Goal: Transaction & Acquisition: Purchase product/service

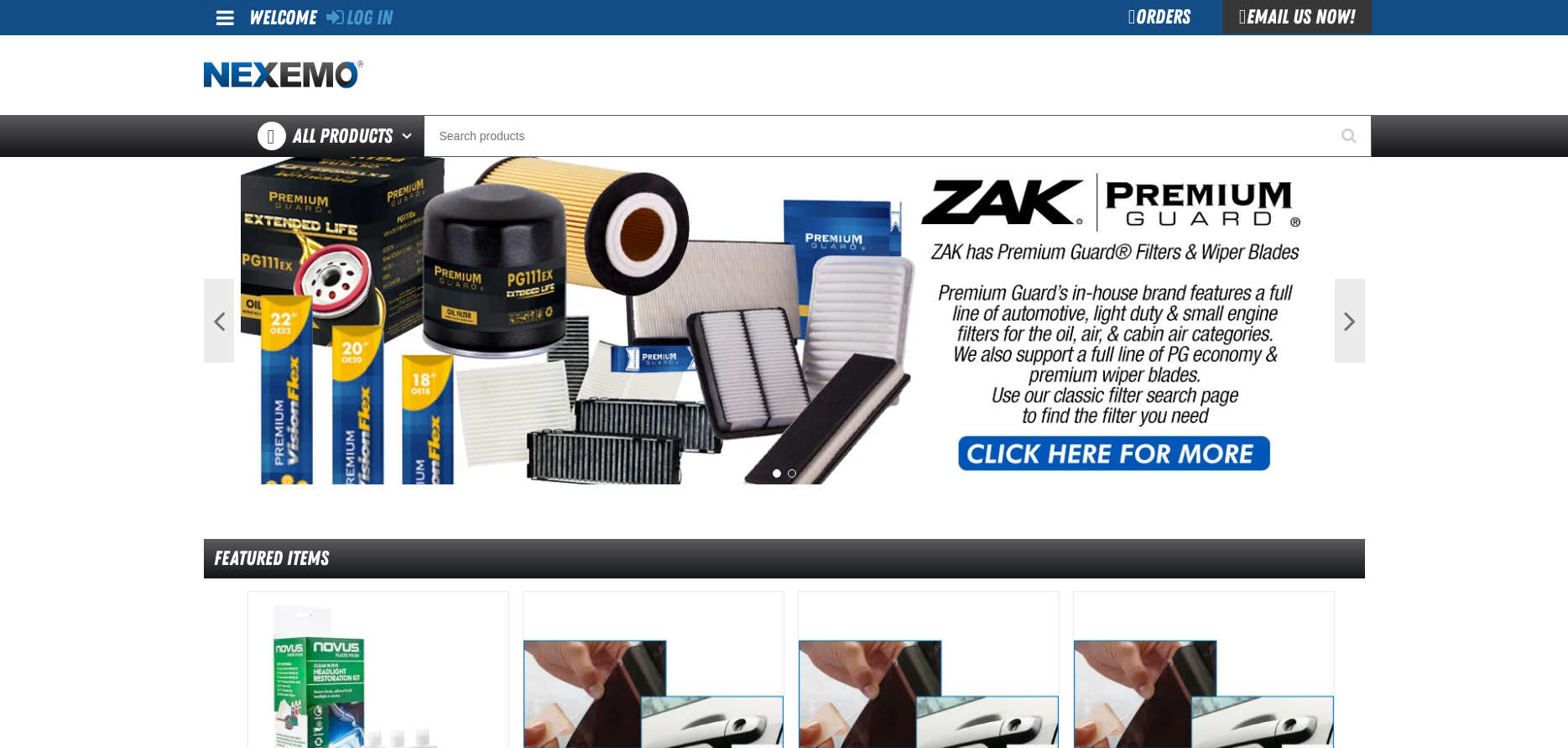
click at [1145, 21] on div "Orders" at bounding box center [1159, 16] width 125 height 34
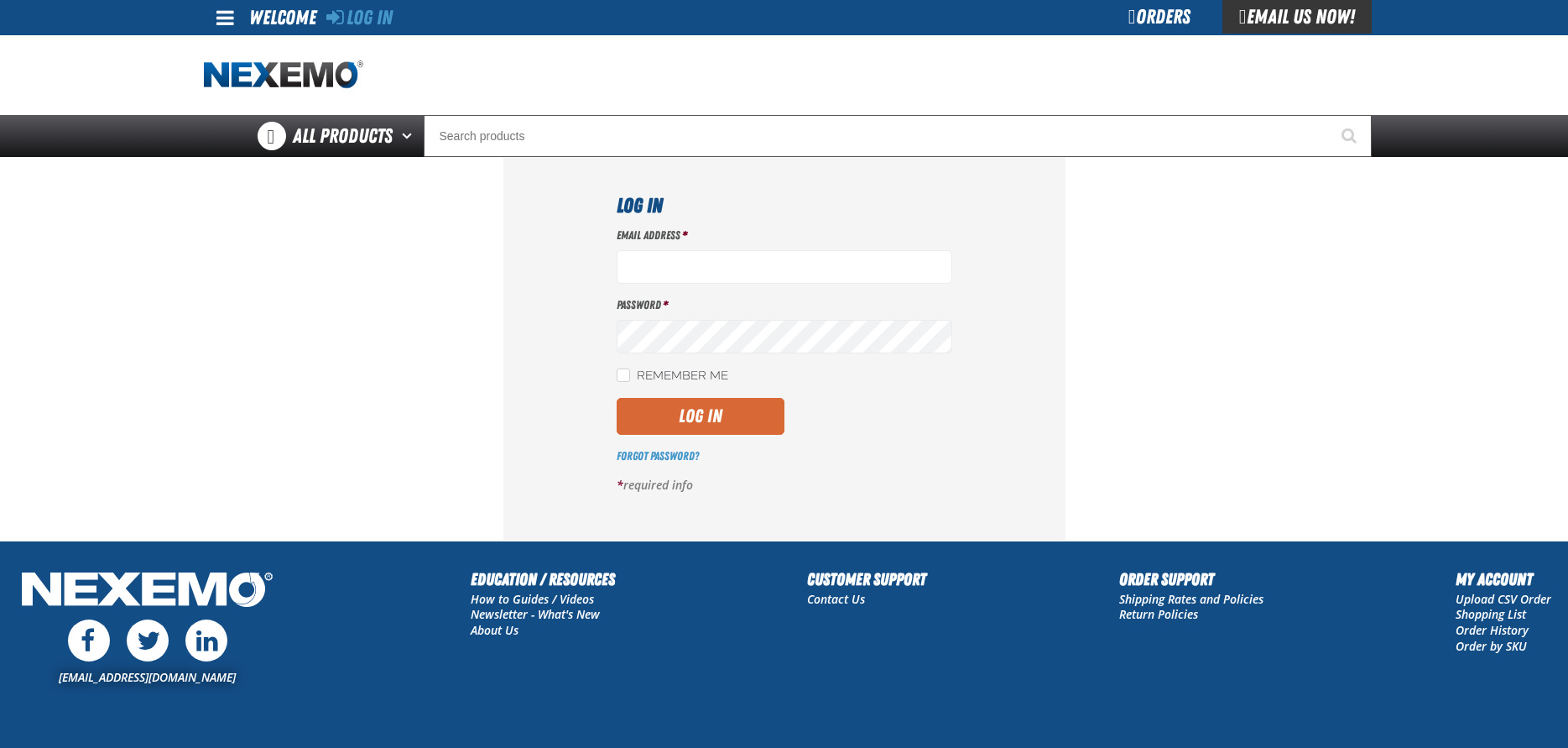
type input "byoung03@vtaig.com"
click at [685, 421] on button "Log In" at bounding box center [701, 416] width 168 height 37
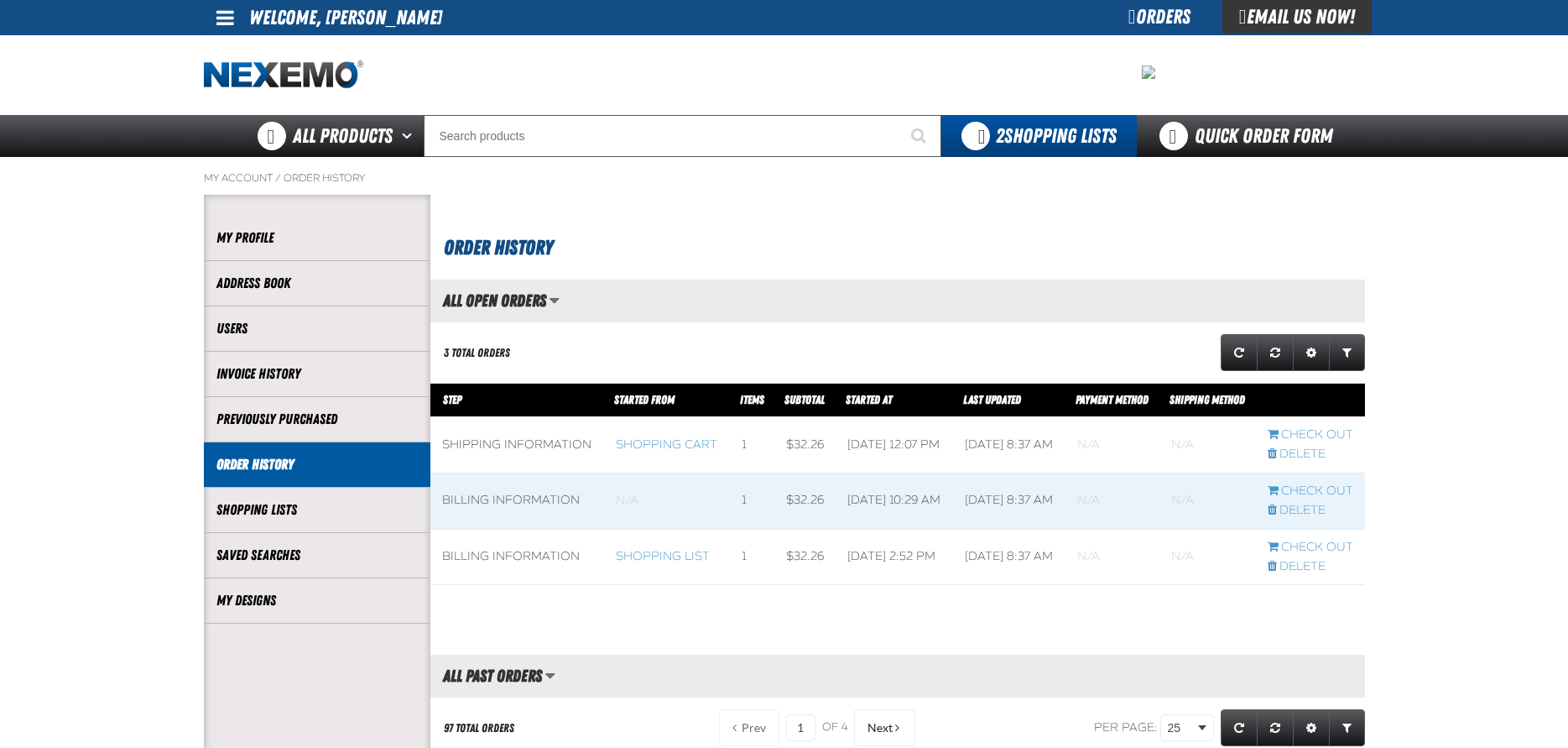
scroll to position [1, 1]
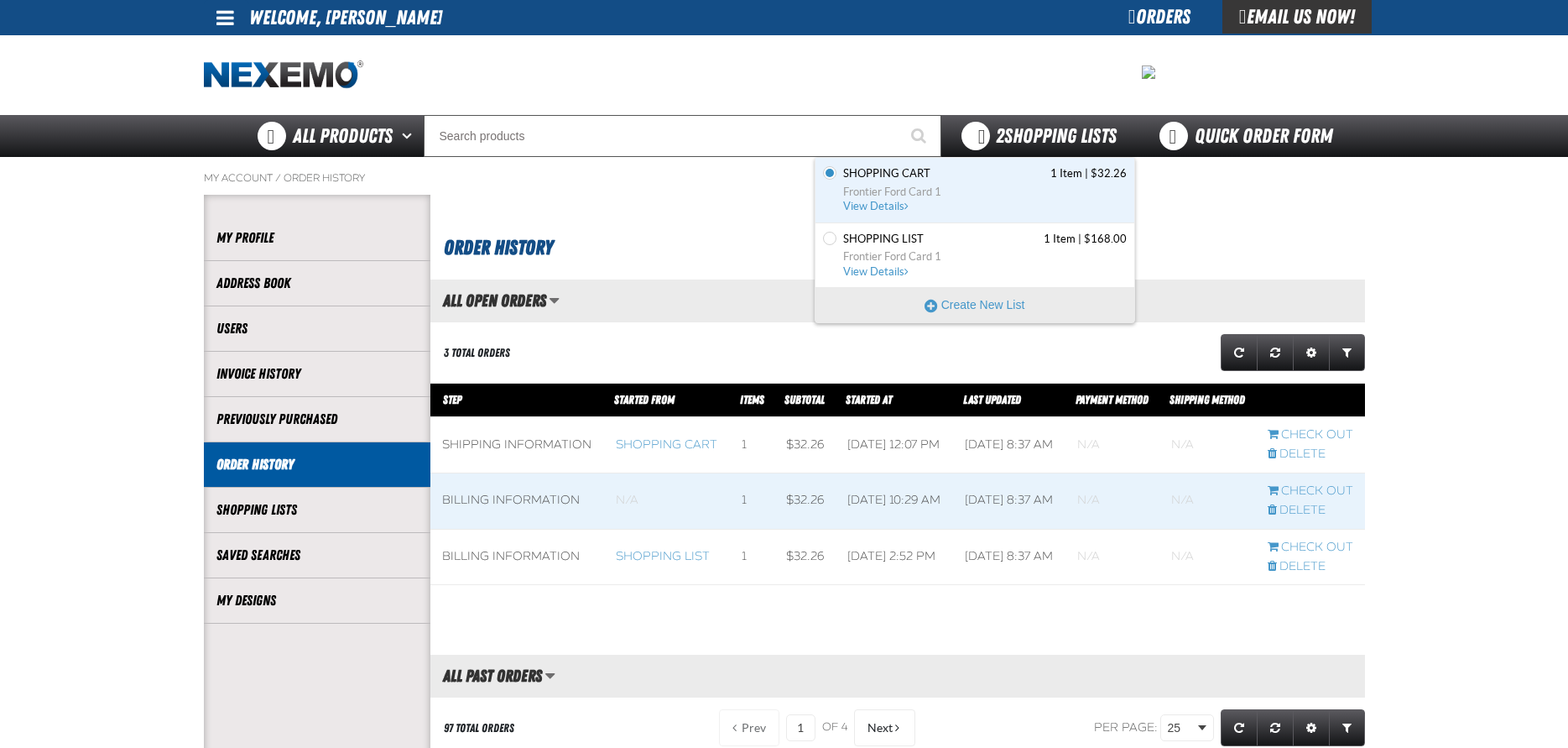
click at [1046, 134] on span "2 Shopping Lists" at bounding box center [1056, 136] width 121 height 23
click at [969, 202] on link "Shopping Cart 1 Item | $32.26 Frontier Ford Card 1 View Details" at bounding box center [982, 190] width 287 height 48
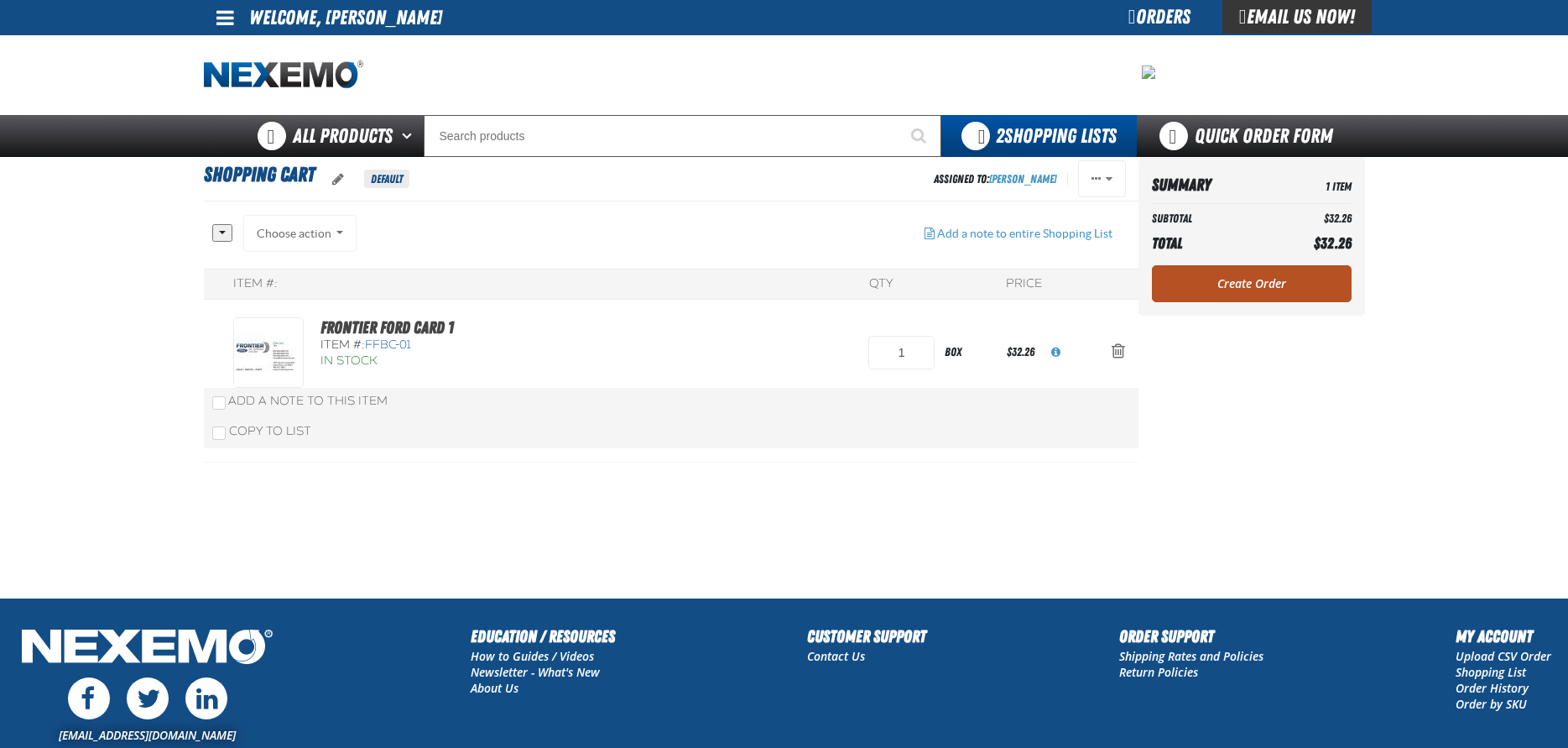
click at [1231, 282] on link "Create Order" at bounding box center [1252, 284] width 200 height 37
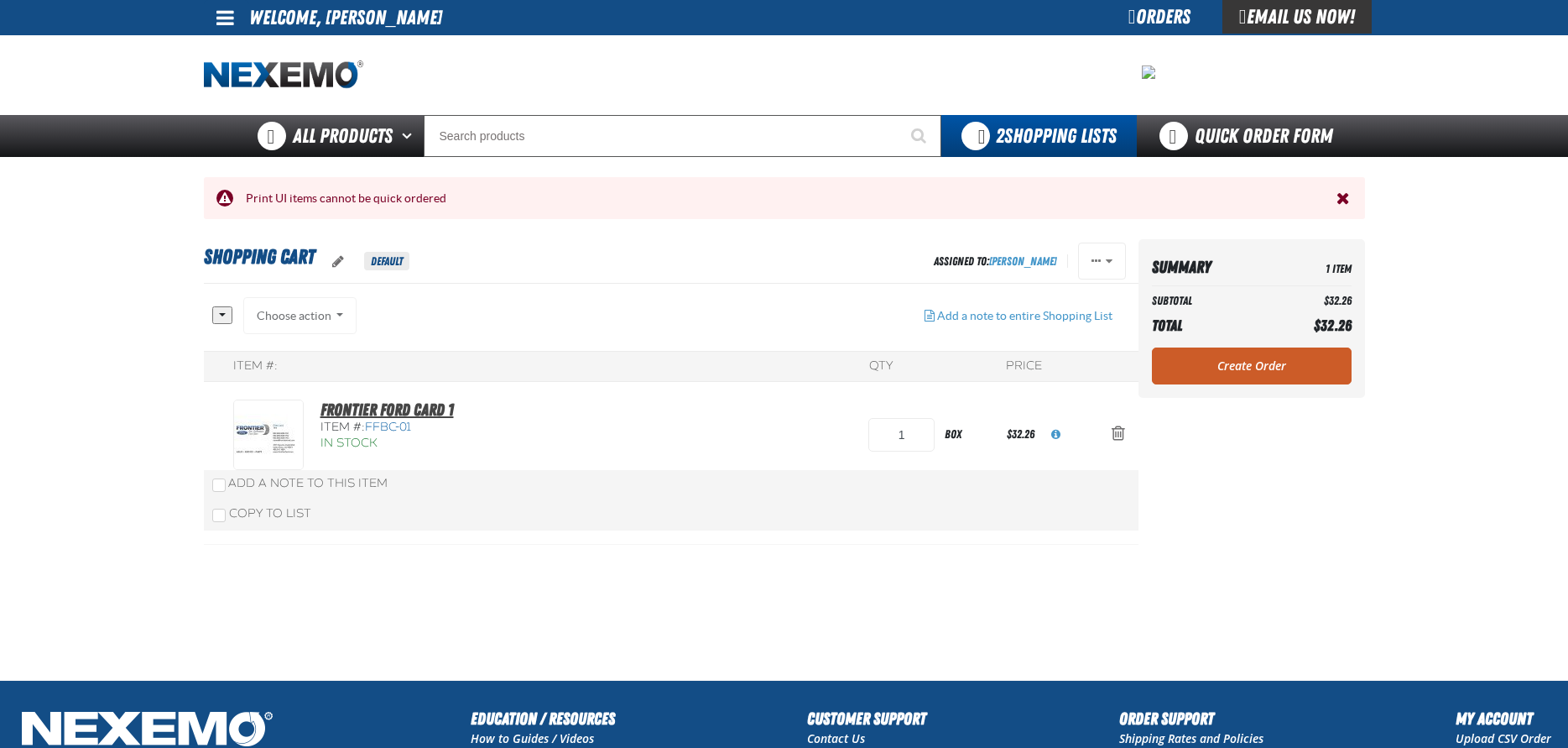
click at [360, 407] on link "Frontier Ford Card 1" at bounding box center [387, 409] width 133 height 20
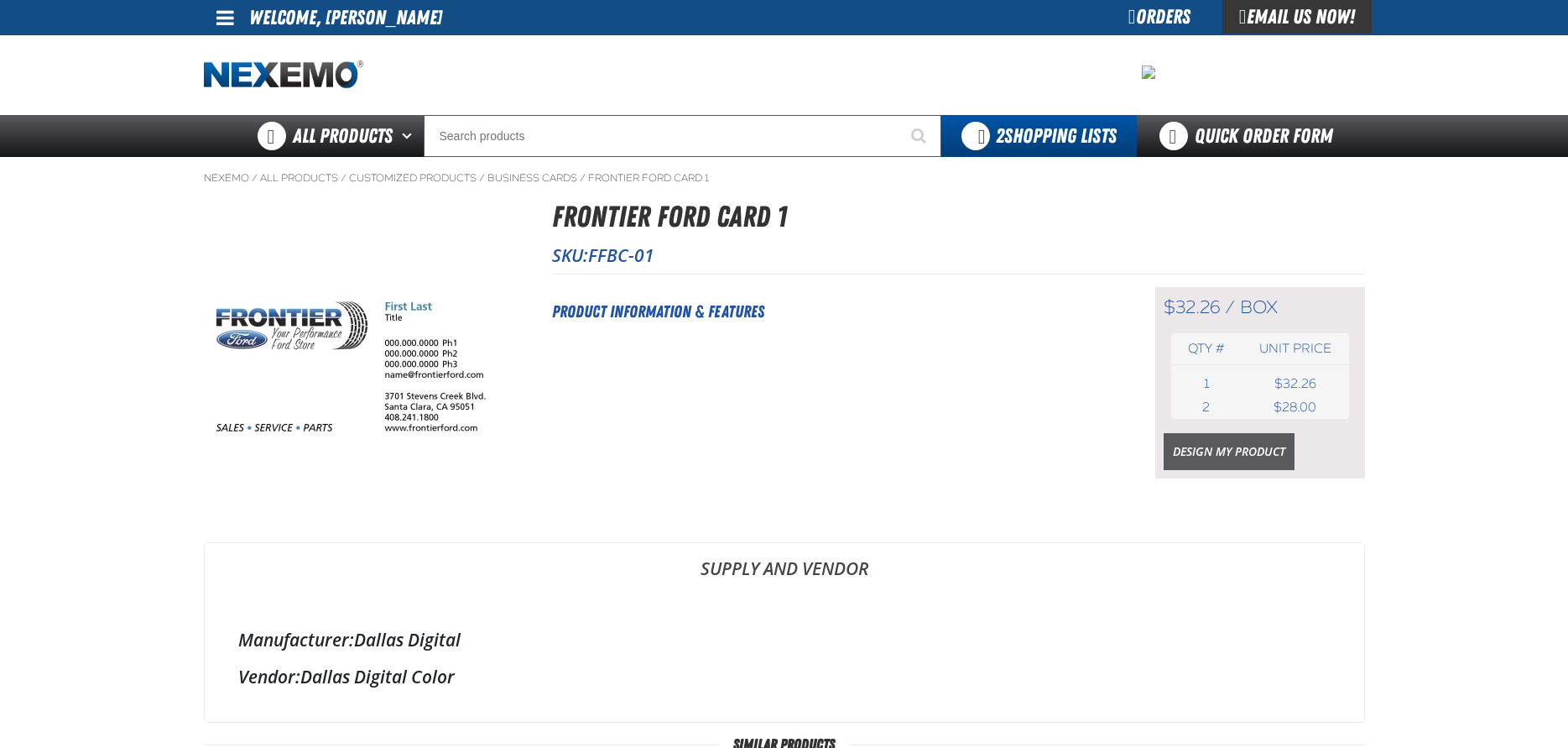
click at [1192, 443] on link "Design My Product" at bounding box center [1229, 452] width 131 height 37
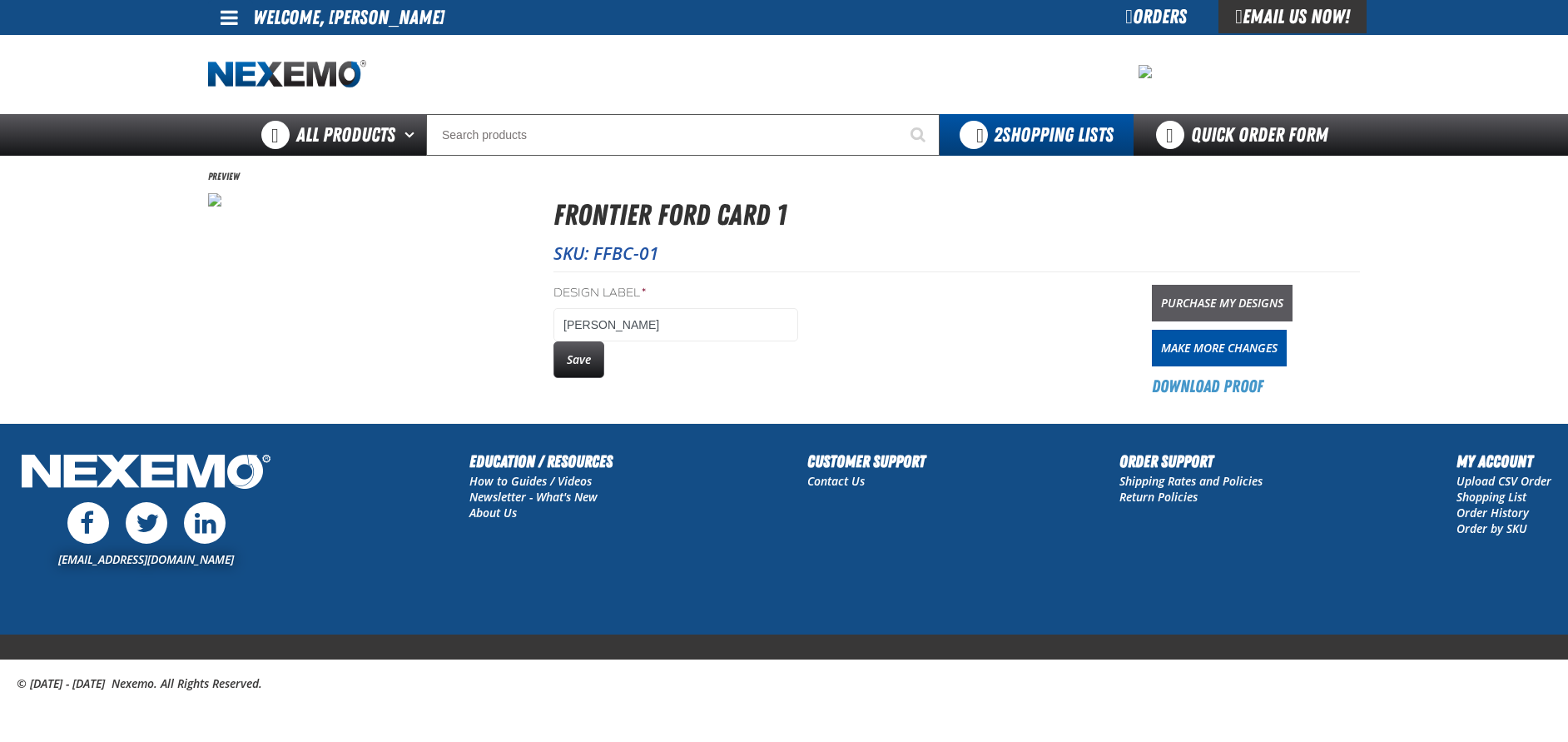
click at [1189, 299] on link "Purchase My Designs" at bounding box center [1221, 303] width 141 height 36
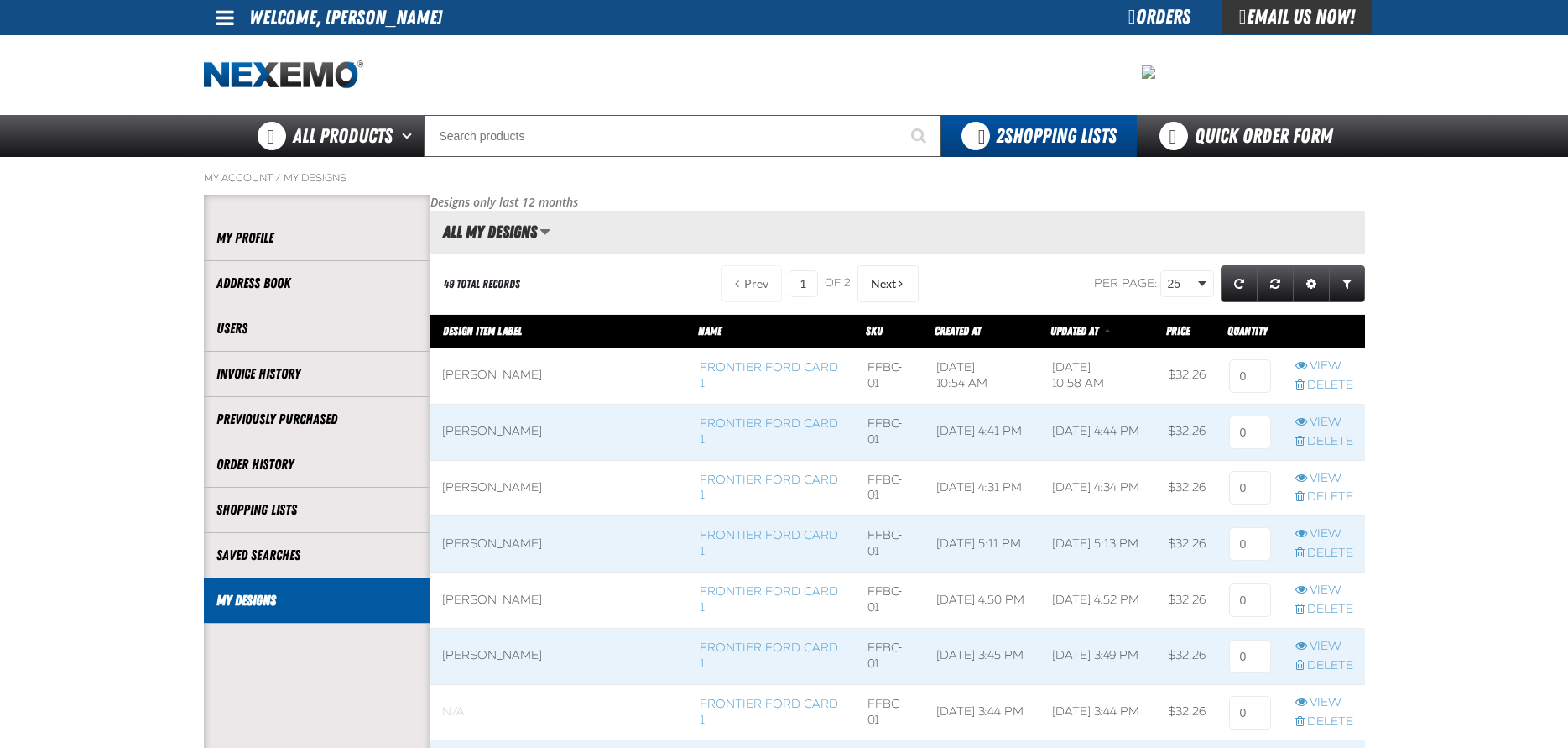
scroll to position [1, 1]
click at [1250, 380] on input at bounding box center [1250, 375] width 41 height 34
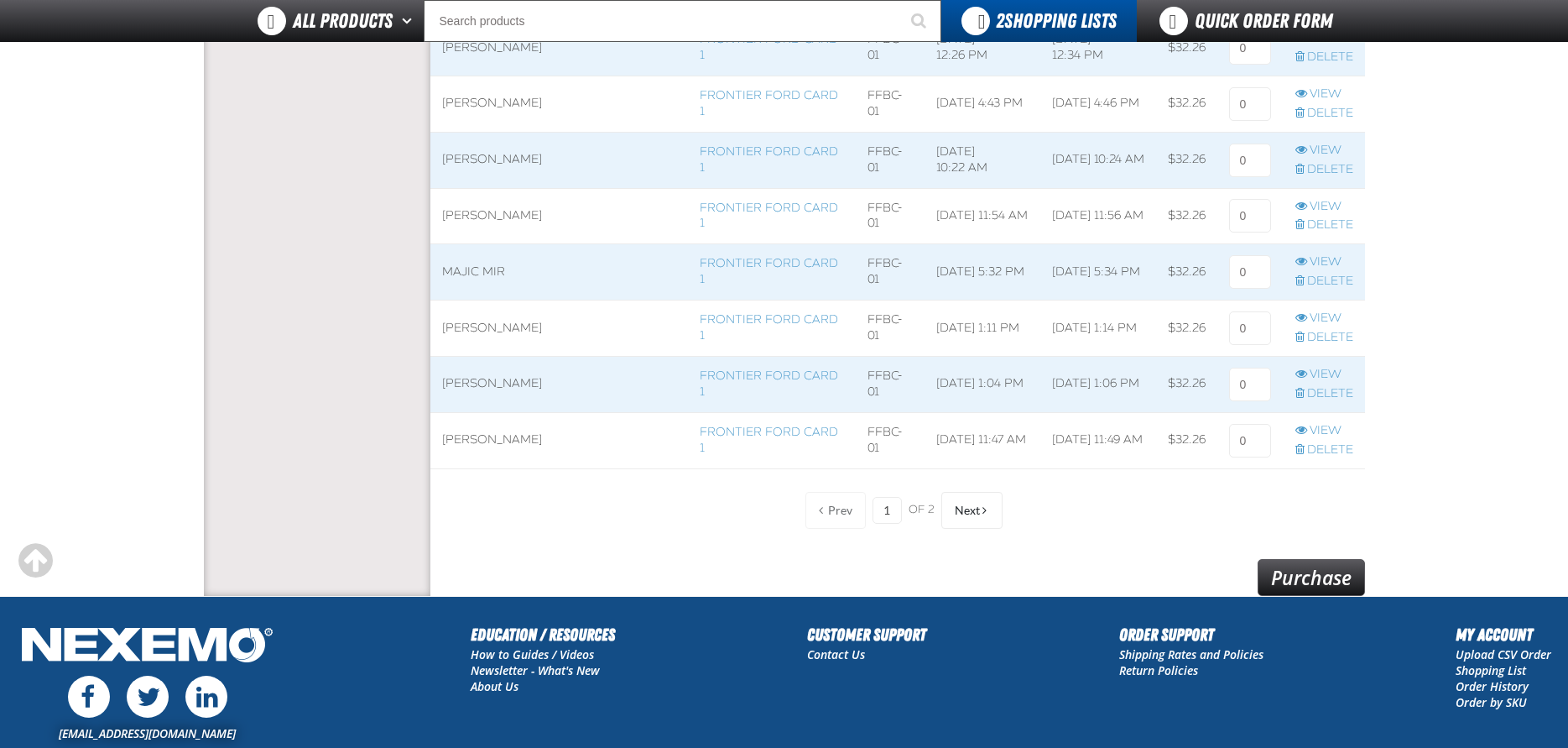
scroll to position [1408, 0]
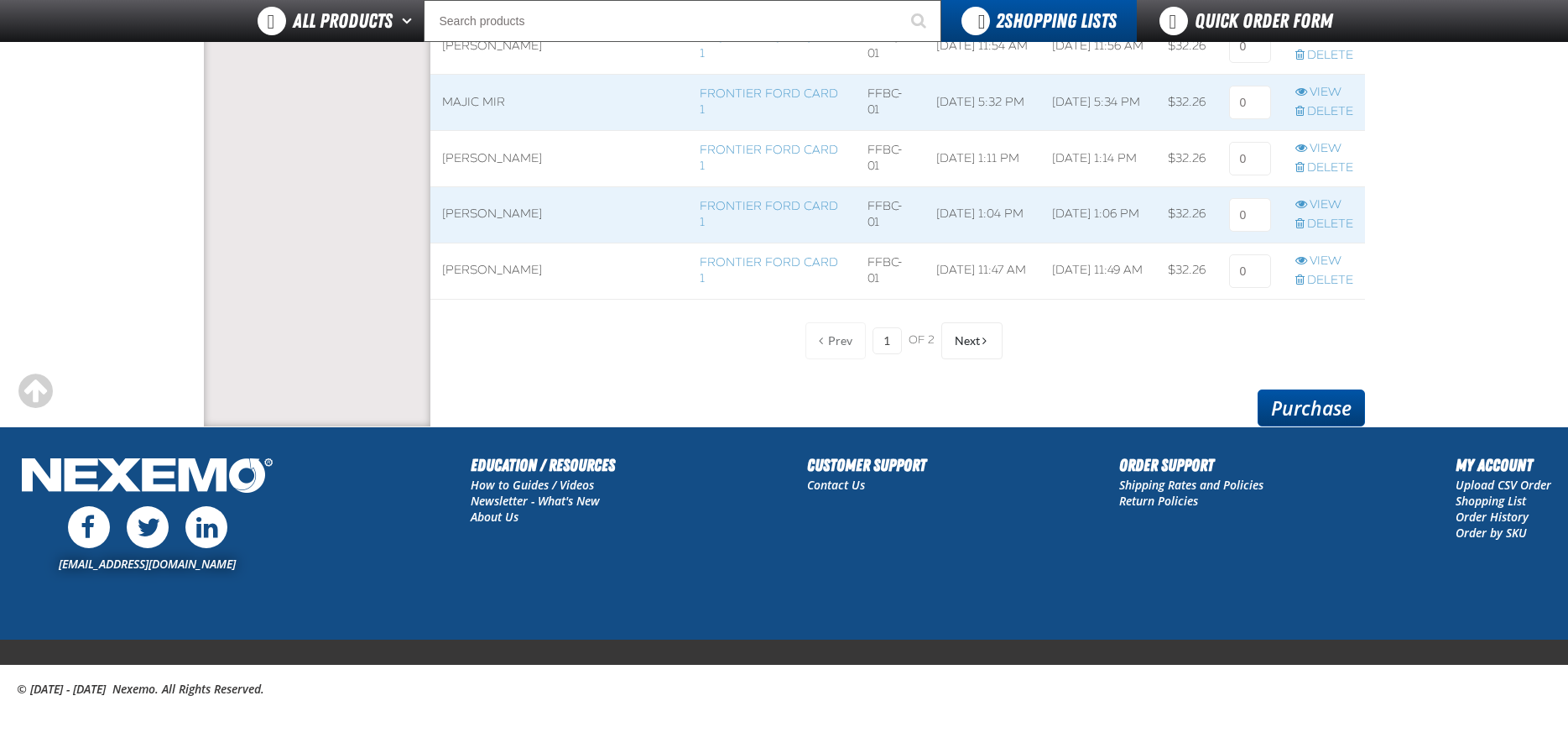
type input "1"
click at [1306, 413] on link "Purchase" at bounding box center [1310, 407] width 107 height 37
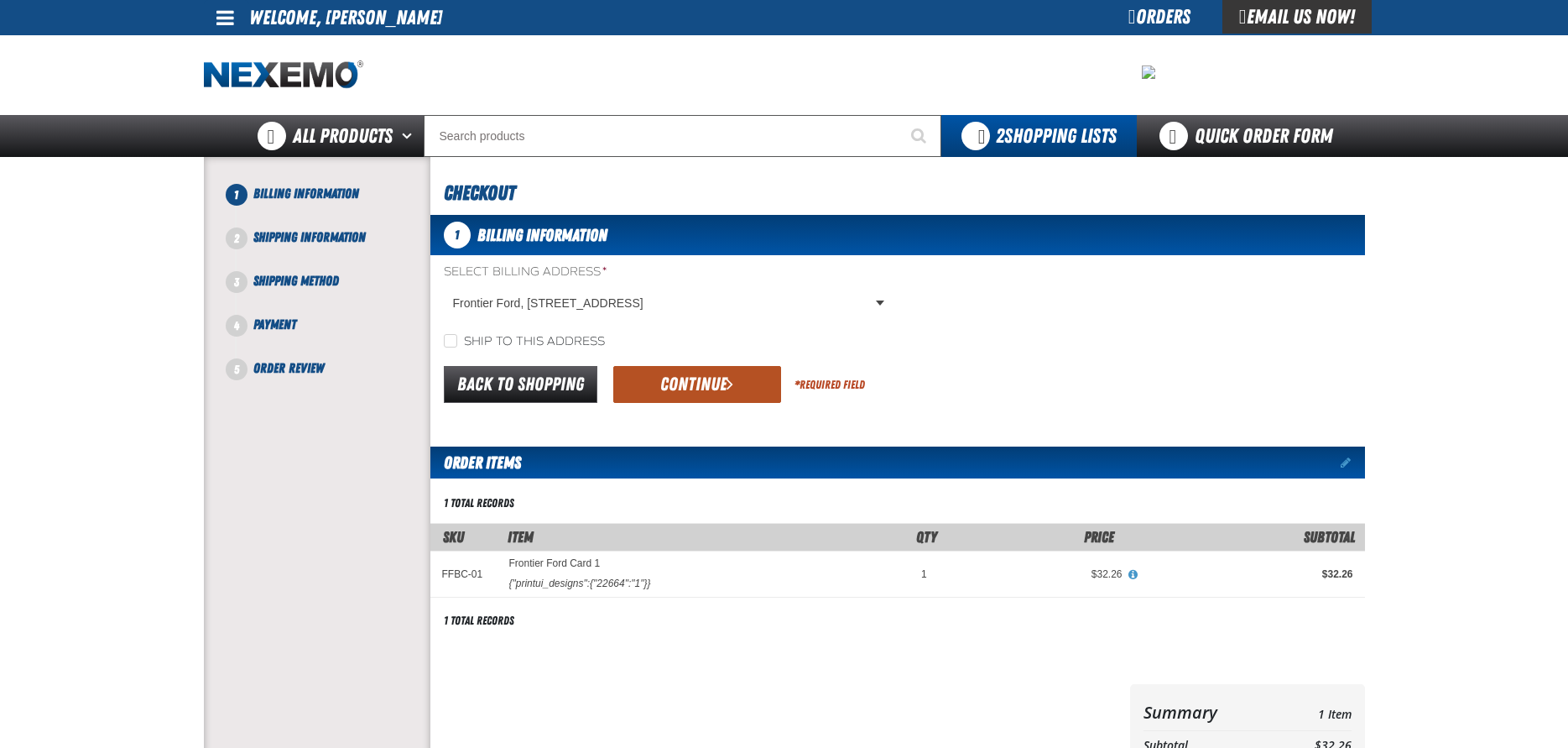
click at [660, 379] on button "Continue" at bounding box center [698, 384] width 168 height 37
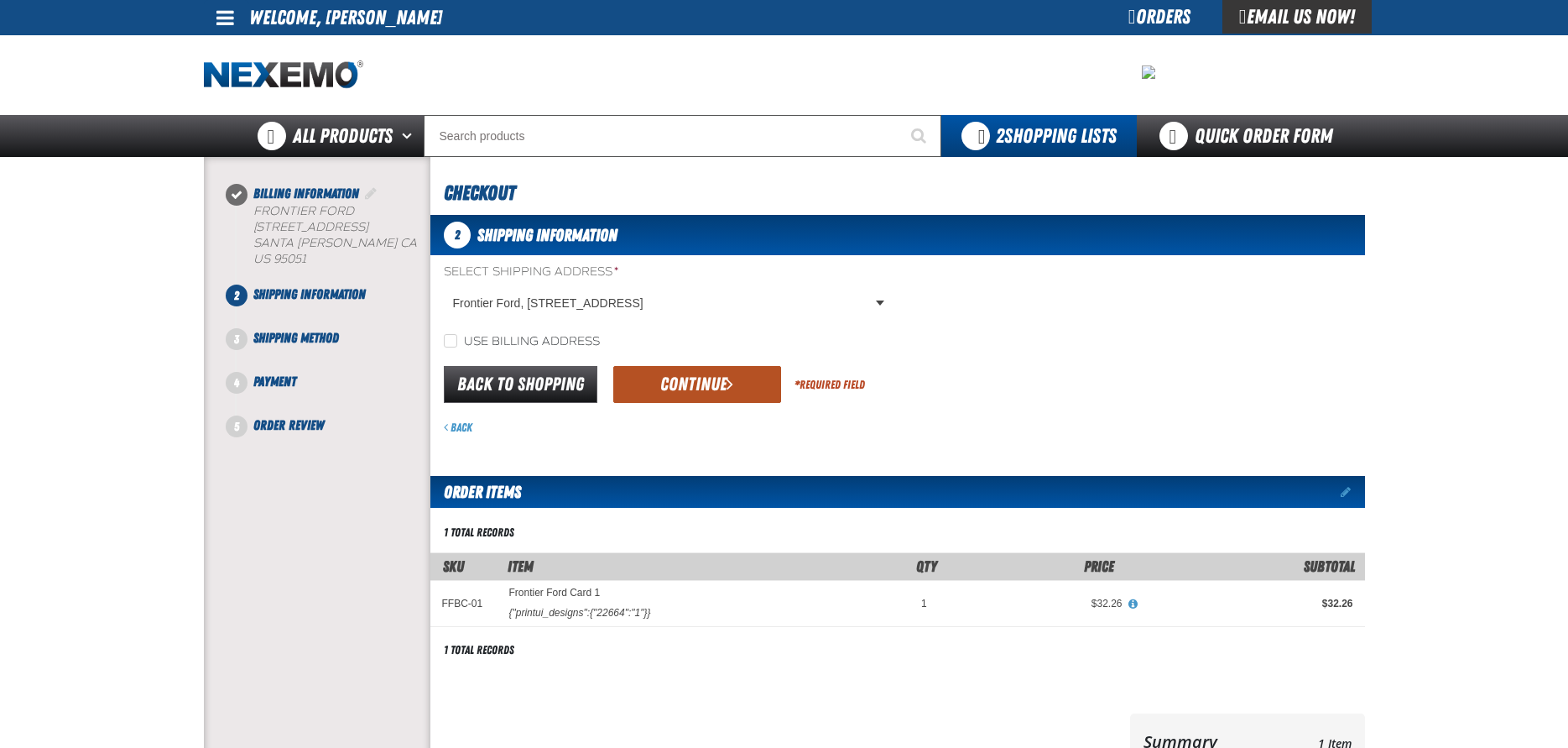
click at [697, 375] on button "Continue" at bounding box center [698, 384] width 168 height 37
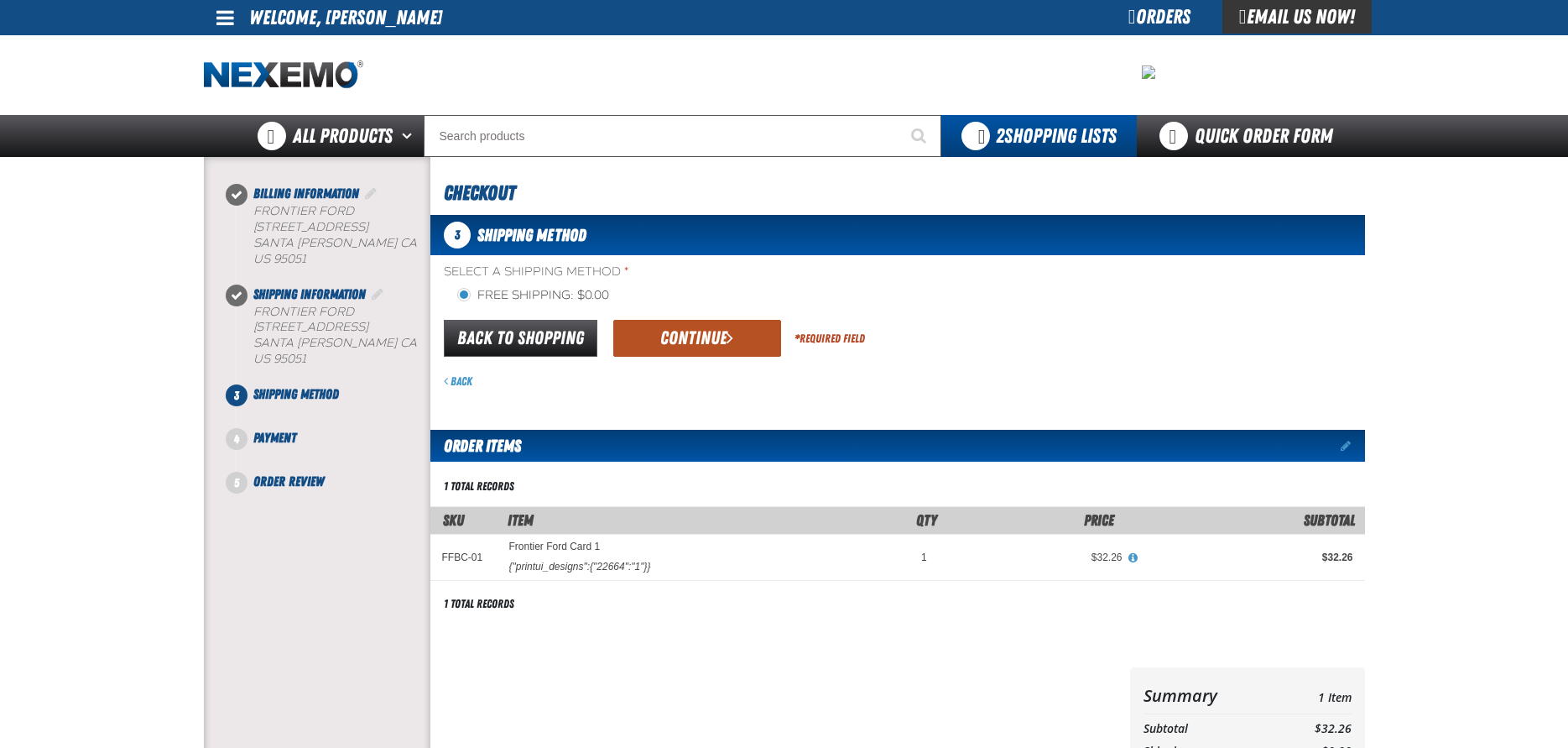
click at [700, 333] on button "Continue" at bounding box center [698, 338] width 168 height 37
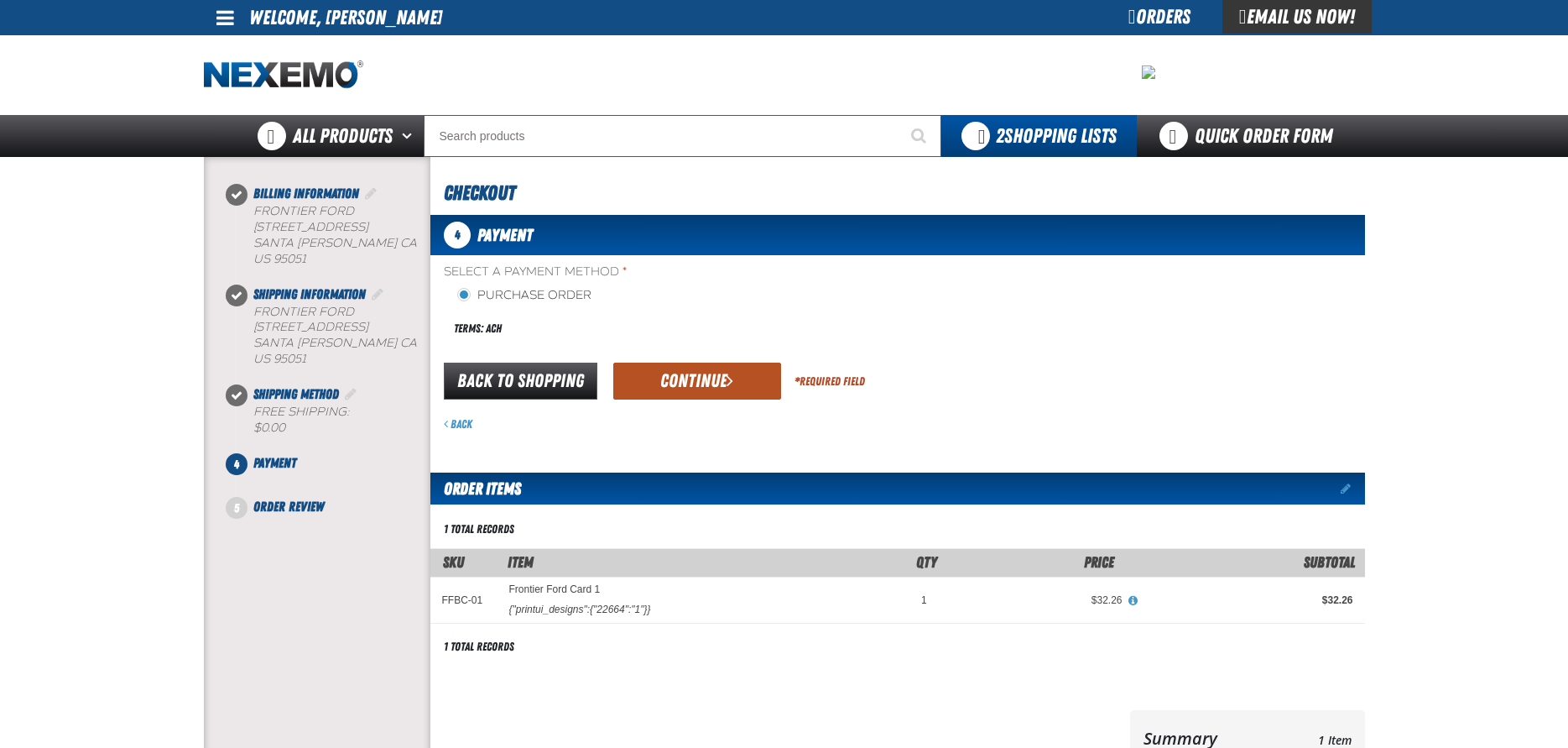
click at [680, 385] on button "Continue" at bounding box center [698, 381] width 168 height 37
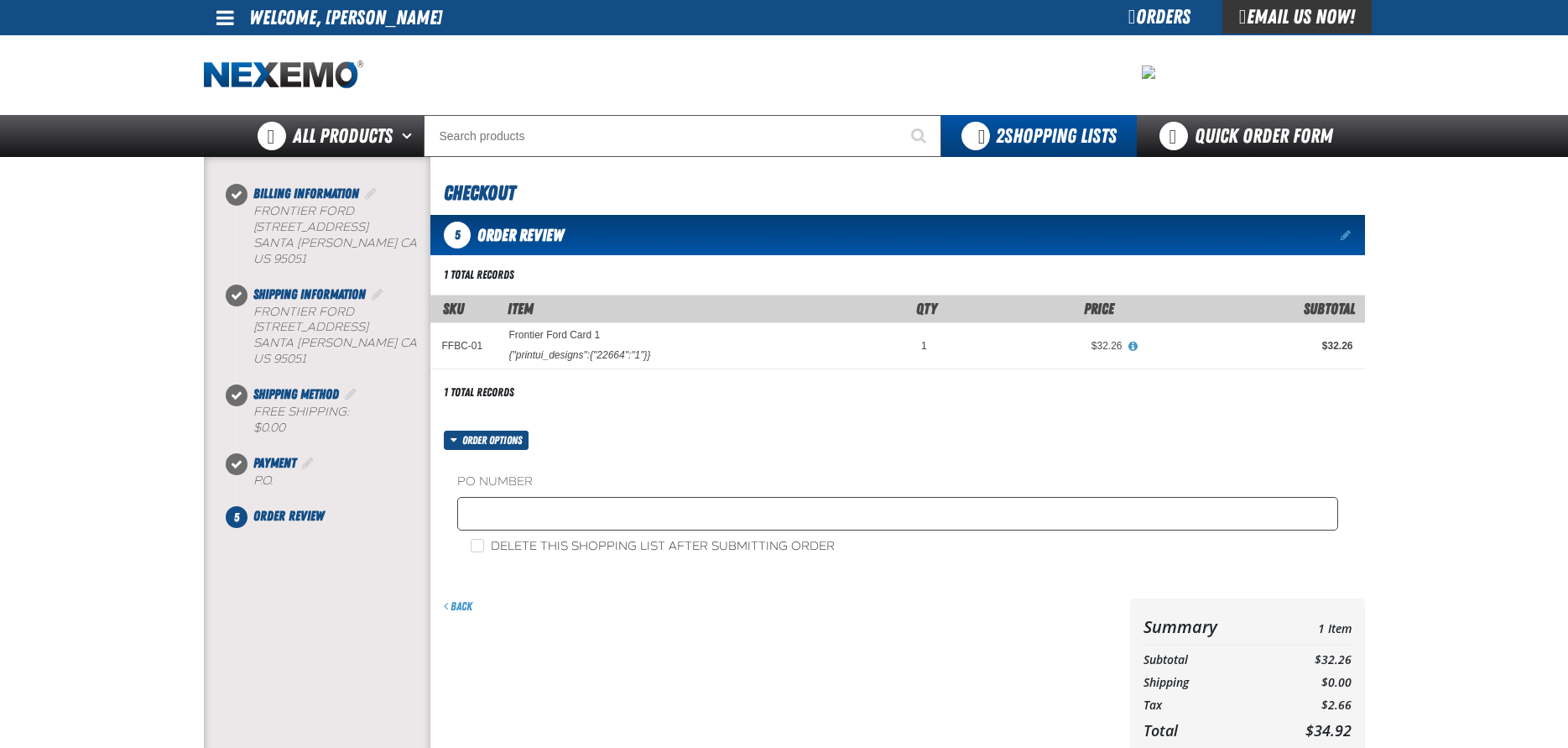
scroll to position [339, 0]
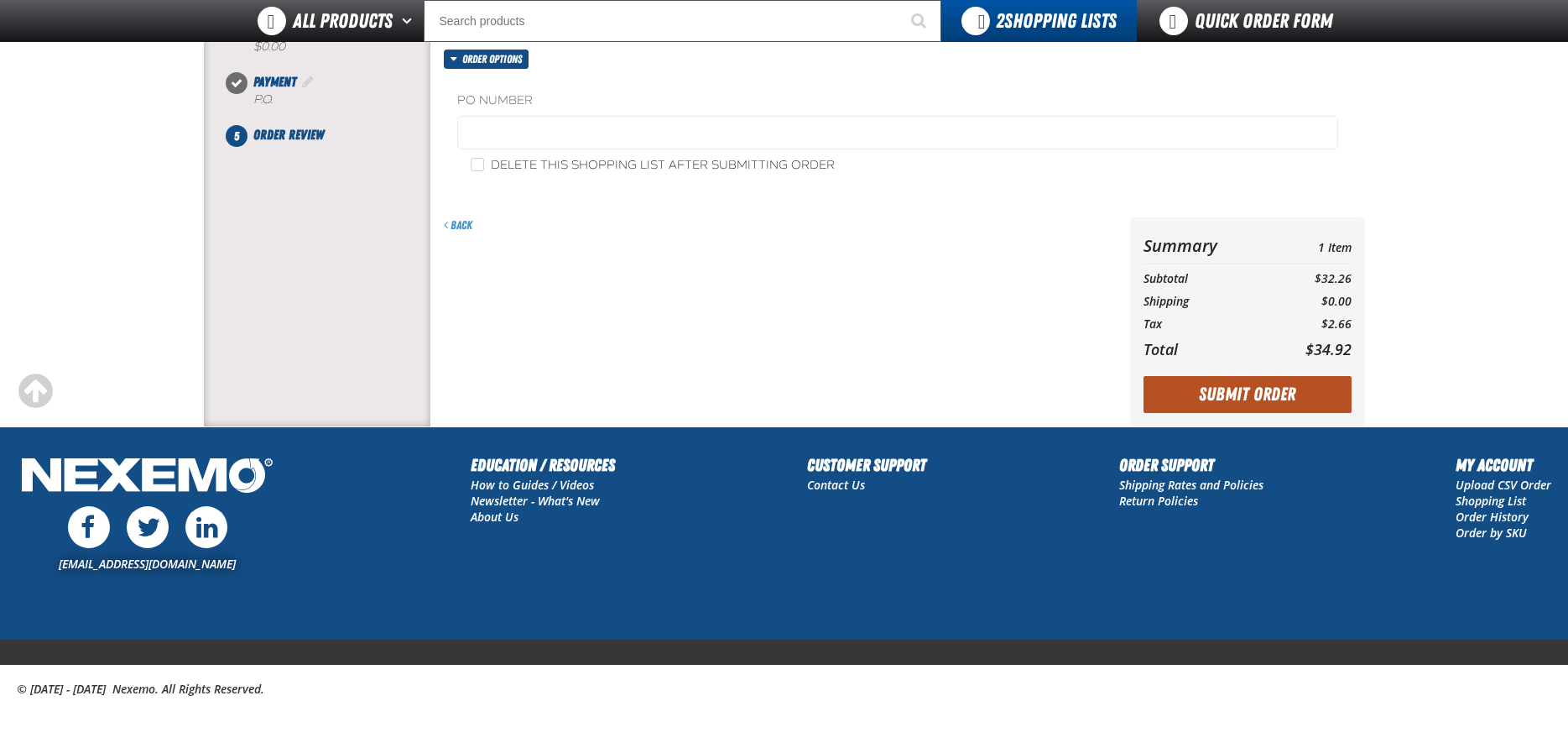
click at [1246, 395] on button "Submit Order" at bounding box center [1248, 394] width 208 height 37
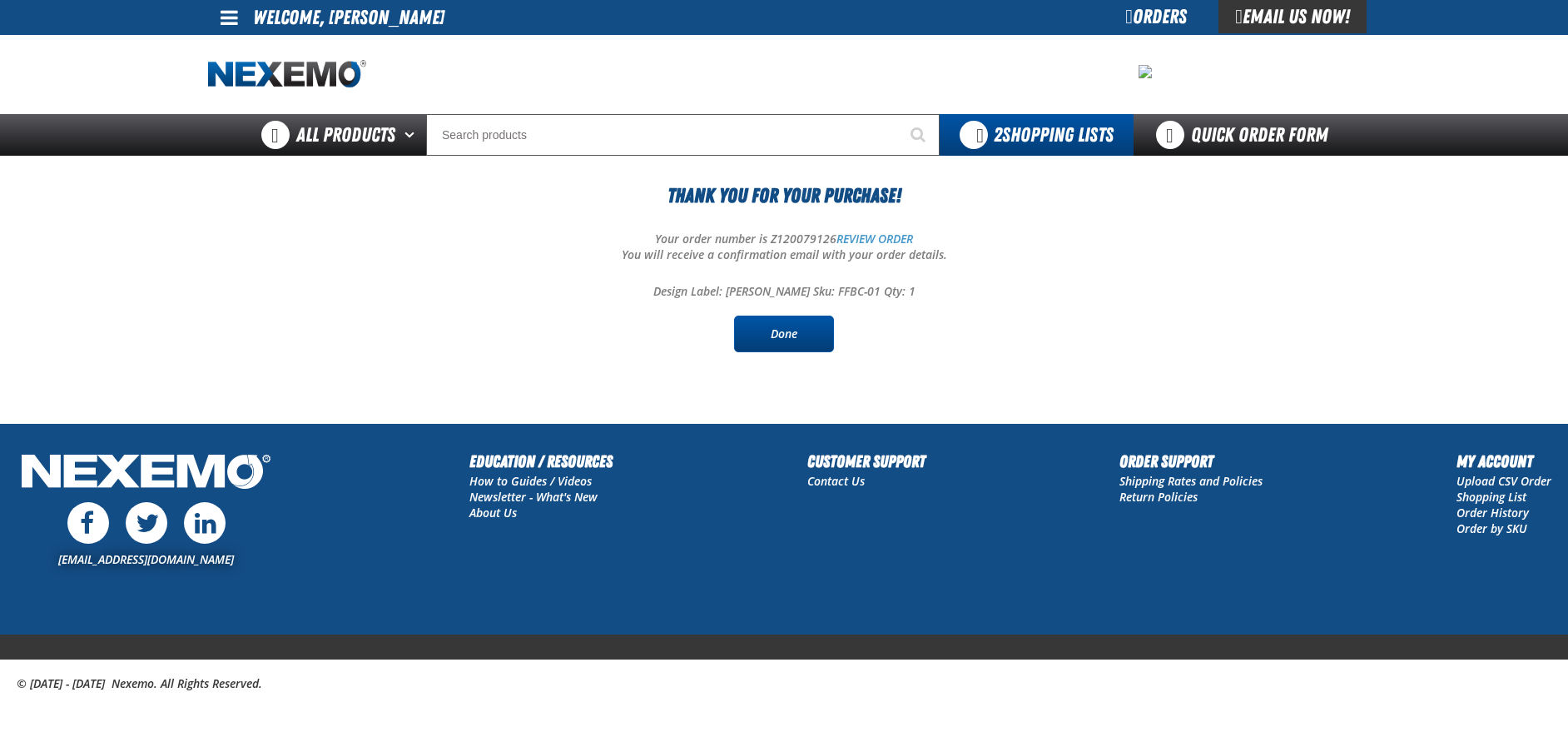
click at [778, 334] on link "Done" at bounding box center [784, 334] width 100 height 36
